Goal: Task Accomplishment & Management: Use online tool/utility

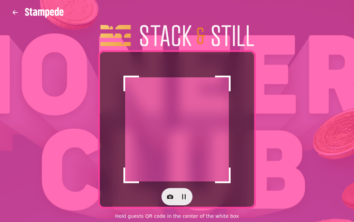
click at [173, 199] on icon "button" at bounding box center [170, 196] width 7 height 7
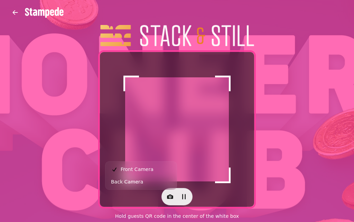
click at [126, 186] on button "Back Camera" at bounding box center [141, 181] width 69 height 12
